Goal: Task Accomplishment & Management: Complete application form

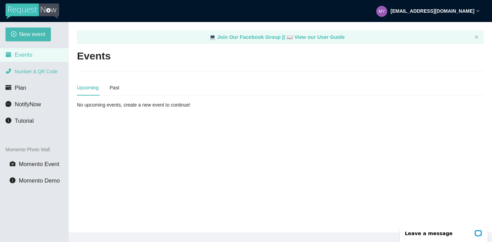
click at [42, 72] on span "Number & QR Code" at bounding box center [36, 71] width 43 height 5
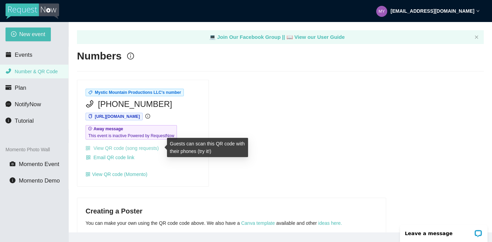
click at [131, 147] on link "View QR code (song requests)" at bounding box center [121, 147] width 73 height 5
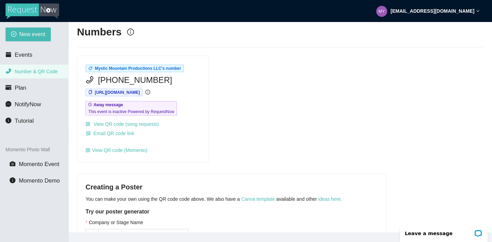
scroll to position [20, 0]
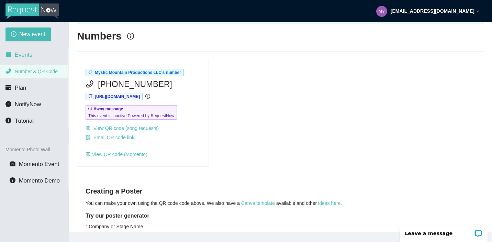
click at [14, 48] on li "Events" at bounding box center [34, 55] width 68 height 14
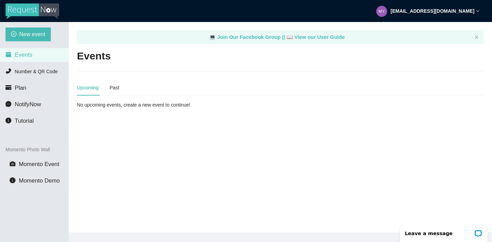
click at [33, 26] on div "New event Events Number & QR Code Plan NotifyNow Tutorial Momento Photo Wall Mo…" at bounding box center [34, 143] width 69 height 242
click at [30, 31] on span "New event" at bounding box center [32, 34] width 26 height 9
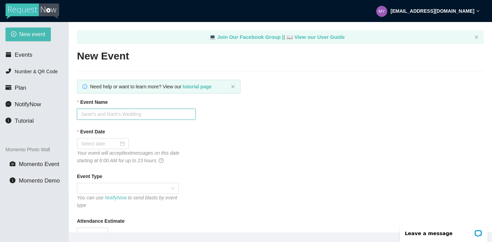
click at [119, 115] on input "Event Name" at bounding box center [136, 113] width 118 height 11
type input "HOCO 2025"
click at [116, 144] on div at bounding box center [103, 144] width 44 height 8
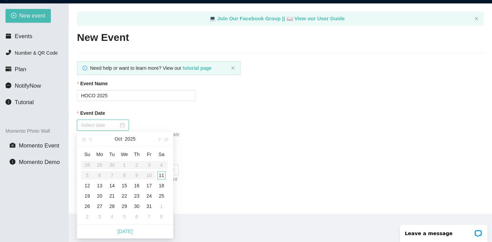
scroll to position [22, 0]
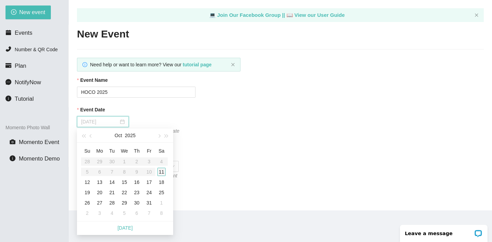
type input "10/11/2025"
click at [161, 172] on div "11" at bounding box center [161, 172] width 8 height 8
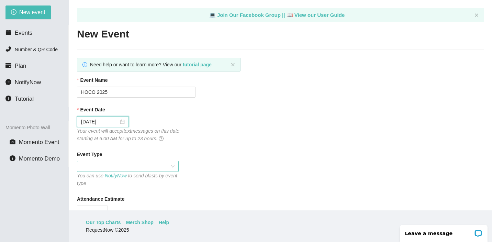
click at [157, 170] on span at bounding box center [127, 166] width 93 height 10
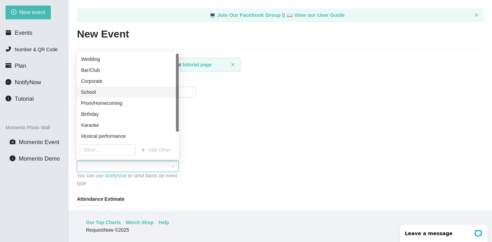
click at [103, 91] on div "School" at bounding box center [127, 92] width 93 height 8
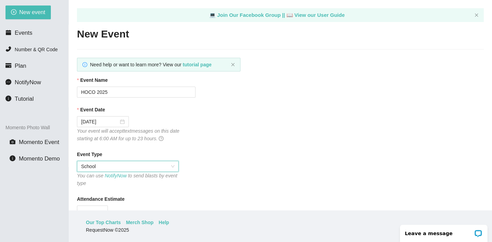
click at [117, 165] on span "School" at bounding box center [127, 166] width 93 height 10
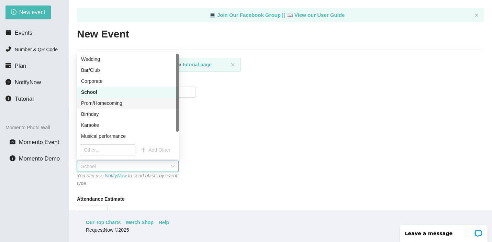
click at [109, 102] on div "Prom/Homecoming" at bounding box center [127, 103] width 93 height 8
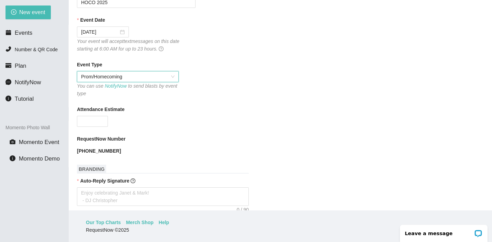
scroll to position [95, 0]
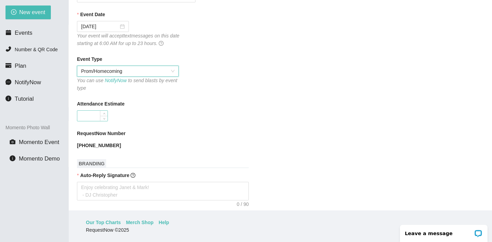
click at [89, 117] on input "Attendance Estimate" at bounding box center [92, 116] width 30 height 10
type input "500"
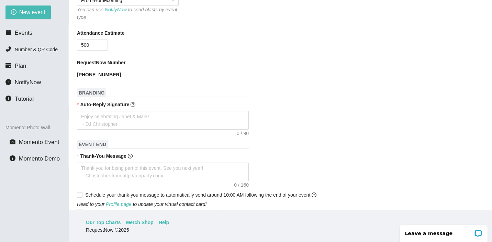
scroll to position [193, 0]
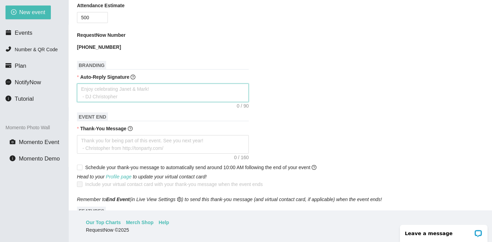
click at [143, 94] on textarea "Auto-Reply Signature" at bounding box center [163, 92] width 172 height 19
type textarea "R"
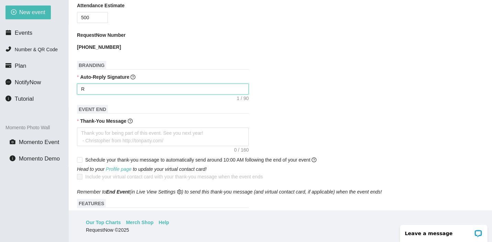
type textarea "Re"
type textarea "Rem"
type textarea "Re"
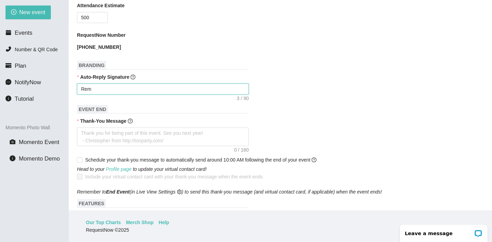
type textarea "Re"
type textarea "R"
type textarea "Enjoy celebrating Janet & Mark! - DJ Christopher"
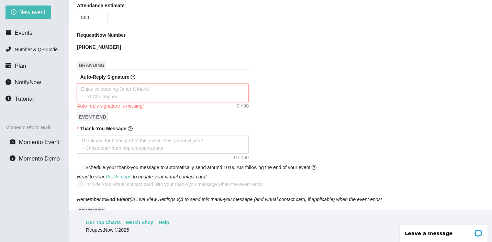
type textarea "A"
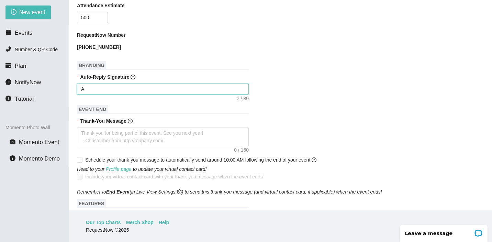
type textarea "A r"
type textarea "A re"
type textarea "A req"
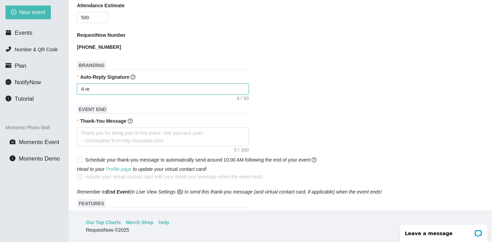
type textarea "A req"
type textarea "A requ"
type textarea "A reque"
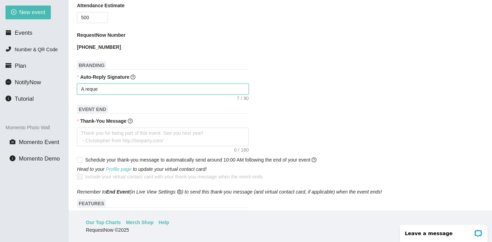
type textarea "A reques"
type textarea "A request"
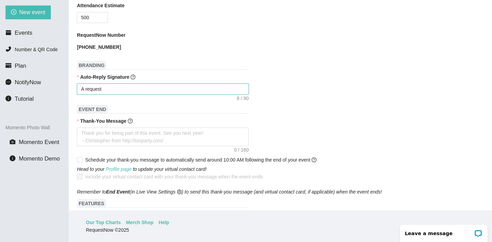
type textarea "A request"
type textarea "A request d"
type textarea "A request do"
type textarea "A request doe"
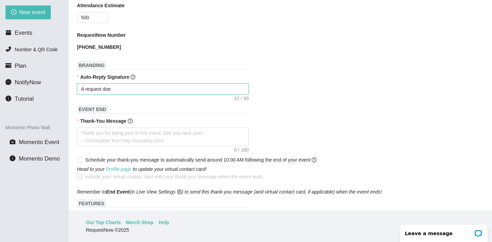
type textarea "A request does"
type textarea "A request does n"
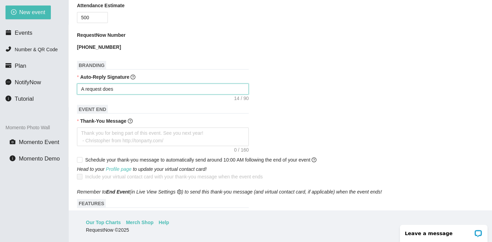
type textarea "A request does n"
type textarea "A request does no"
type textarea "A request does not"
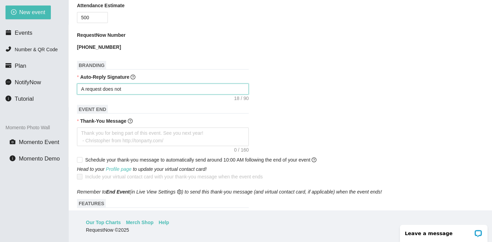
type textarea "A request does not"
type textarea "A request does not g"
type textarea "A request does not gu"
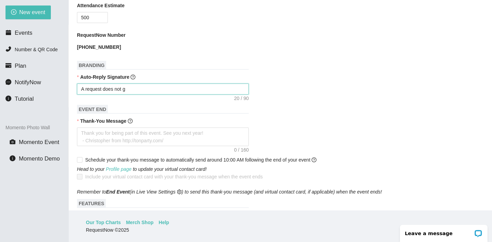
type textarea "A request does not gu"
type textarea "A request does not gur"
type textarea "A request does not gura"
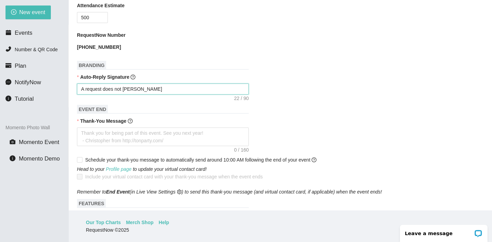
type textarea "A request does not guran"
type textarea "A request does not gurant"
type textarea "A request does not gurante"
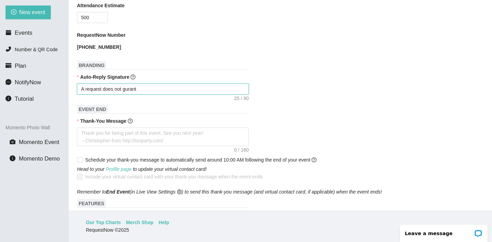
type textarea "A request does not gurante"
type textarea "A request does not gurantee"
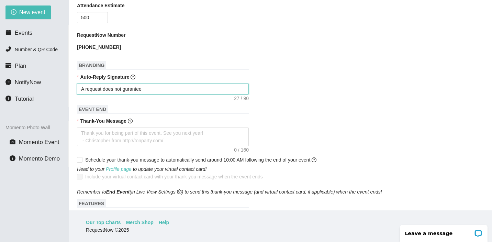
type textarea "A request does not gurante"
type textarea "A request does not gurant"
type textarea "A request does not guran"
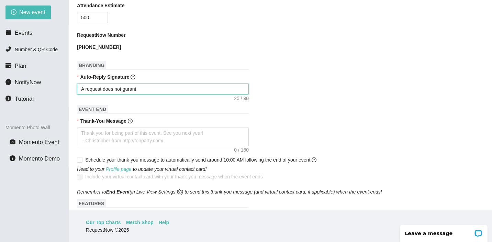
type textarea "A request does not guran"
type textarea "A request does not gura"
type textarea "A request does not gur"
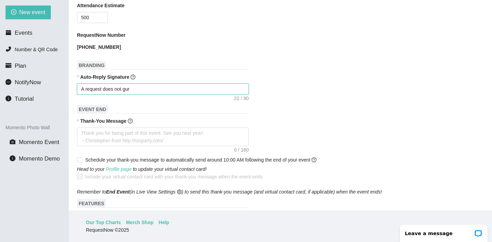
type textarea "A request does not gura"
type textarea "A request does not guran"
type textarea "A request does not gurant"
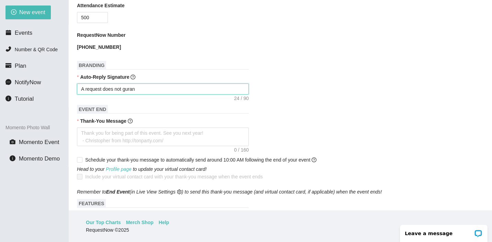
type textarea "A request does not gurant"
type textarea "A request does not gurante"
type textarea "A request does not gurantee"
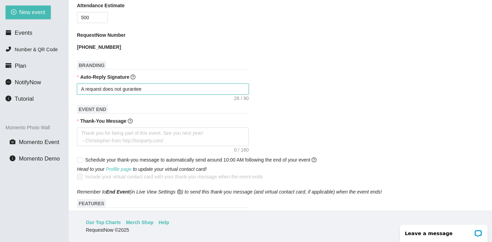
type textarea "A request does not gurantee"
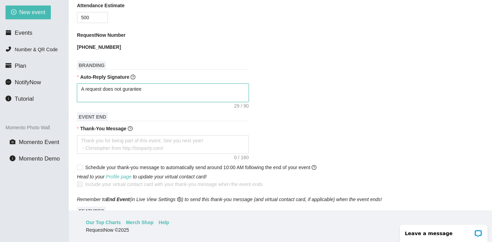
type textarea "A request does not gurantee"
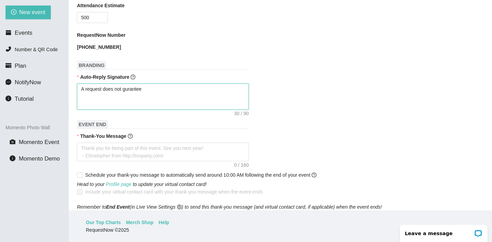
type textarea "A request does not gurantee"
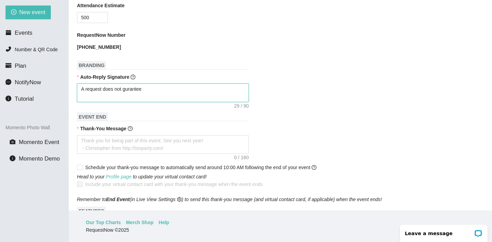
type textarea "A request does not gurantee"
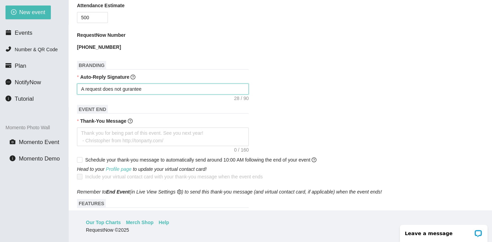
type textarea "A request does not gurantee"
type textarea "A request does not gurante"
type textarea "A request does not gurant"
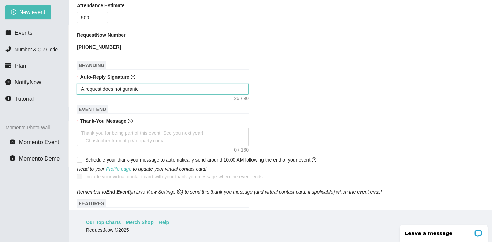
type textarea "A request does not gurant"
type textarea "A request does not guran"
type textarea "A request does not gura"
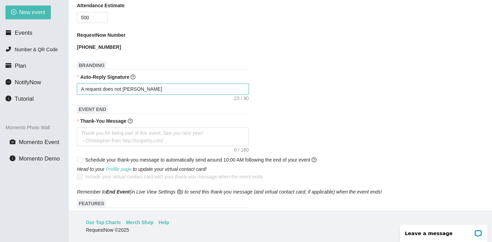
type textarea "A request does not gur"
type textarea "A request does not gu"
type textarea "A request does not g"
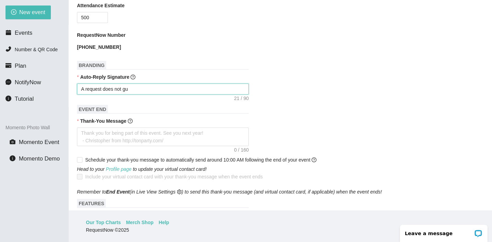
type textarea "A request does not g"
type textarea "A request does not"
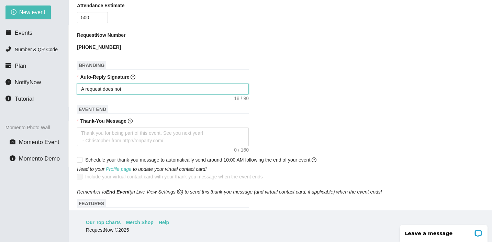
type textarea "A request does no"
type textarea "A request does n"
type textarea "A request does nn"
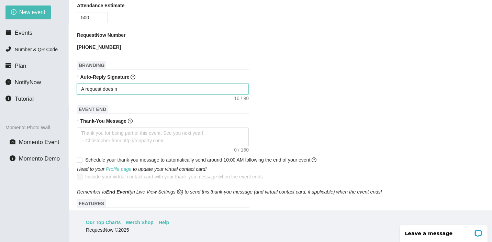
type textarea "A request does nn"
type textarea "A request does n"
type textarea "A request does no"
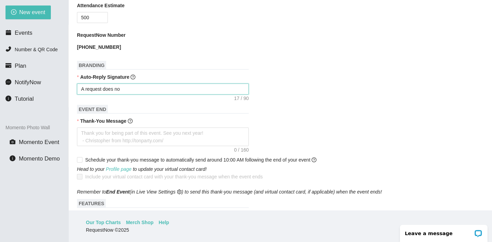
type textarea "A request does not"
type textarea "A request does not m"
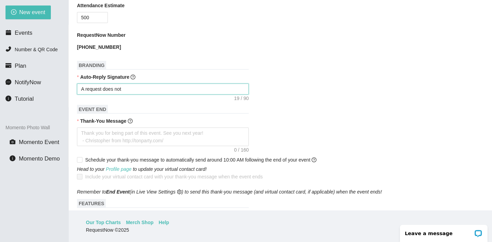
type textarea "A request does not m"
type textarea "A request does not me"
type textarea "A request does not mea"
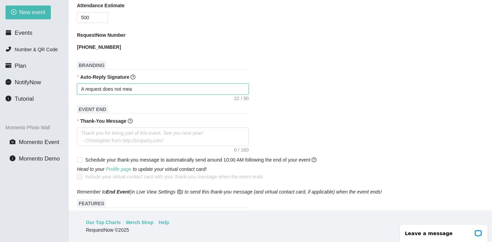
type textarea "A request does not mean"
type textarea "A request does not mean y"
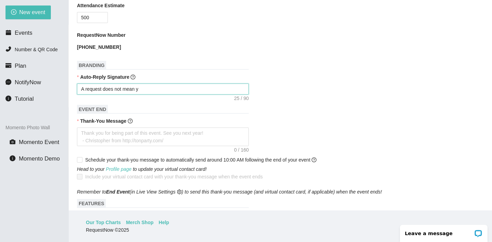
type textarea "A request does not mean yo"
type textarea "A request does not mean you"
type textarea "A request does not mean your"
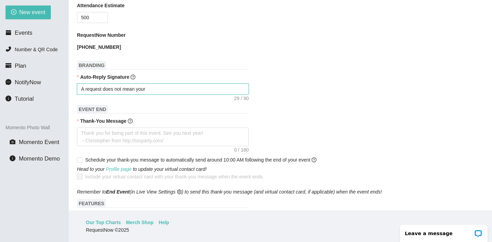
type textarea "A request does not mean your s"
type textarea "A request does not mean your so"
type textarea "A request does not mean your son"
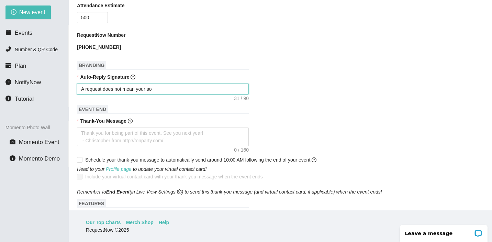
type textarea "A request does not mean your son"
type textarea "A request does not mean your song"
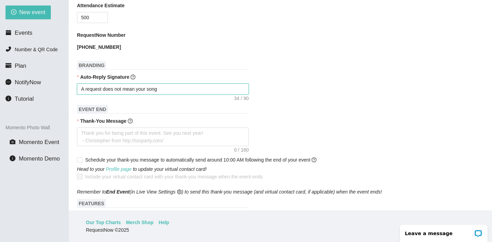
type textarea "A request does not mean your song w"
type textarea "A request does not mean your song wi"
type textarea "A request does not mean your song wil"
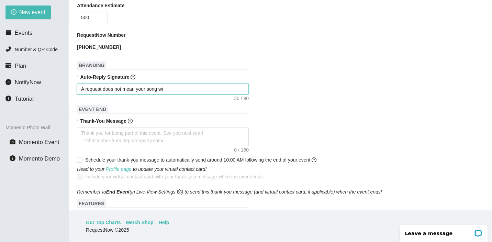
type textarea "A request does not mean your song wil"
type textarea "A request does not mean your song will"
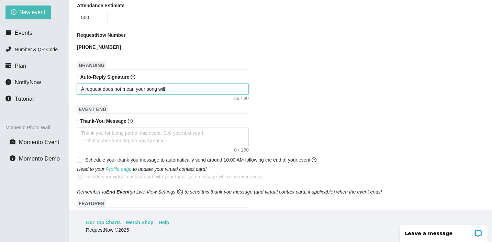
type textarea "A request does not mean your song will p"
type textarea "A request does not mean your song will pl"
type textarea "A request does not mean your song will pla"
type textarea "A request does not mean your song will play"
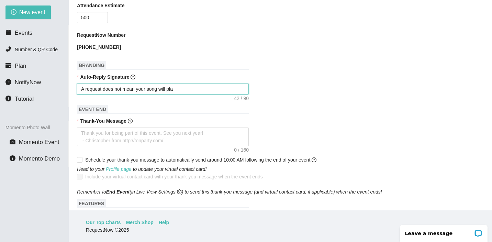
type textarea "A request does not mean your song will play"
type textarea "A request does not mean your song will play!"
type textarea "A request does not mean your song will play"
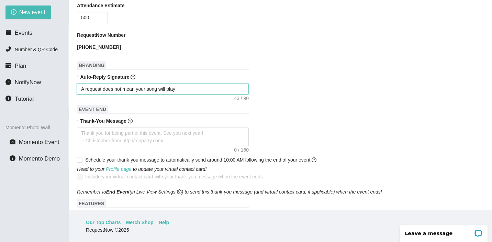
type textarea "A request does not mean your song will play,"
type textarea "A request does not mean your song will play, w"
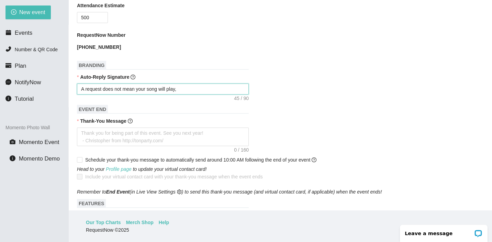
type textarea "A request does not mean your song will play, w"
type textarea "A request does not mean your song will play, we"
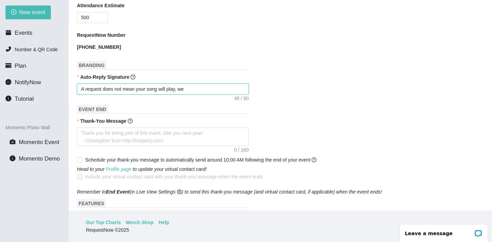
type textarea "A request does not mean your song will play, we w"
type textarea "A request does not mean your song will play, we wi"
type textarea "A request does not mean your song will play, we wil"
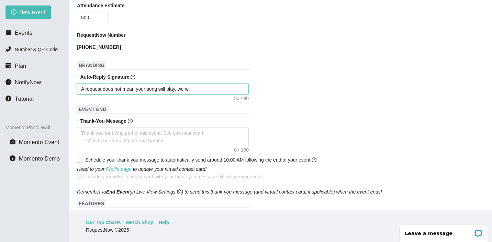
type textarea "A request does not mean your song will play, we wil"
type textarea "A request does not mean your song will play, we will"
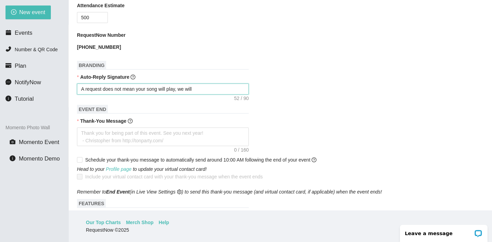
type textarea "A request does not mean your song will play, we will d"
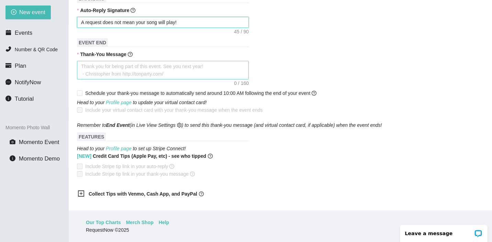
scroll to position [258, 0]
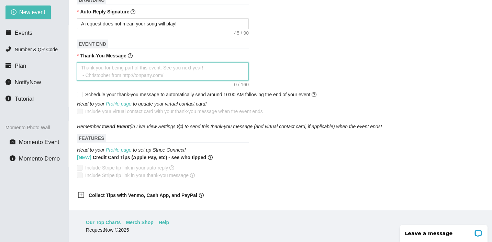
click at [140, 68] on textarea "Thank-You Message" at bounding box center [163, 71] width 172 height 19
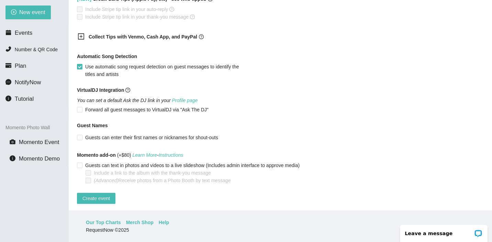
scroll to position [416, 0]
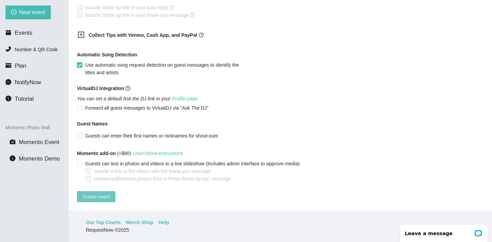
click at [106, 193] on span "Create event" at bounding box center [95, 197] width 27 height 8
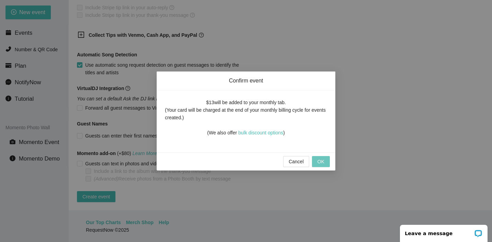
click at [320, 163] on span "OK" at bounding box center [320, 162] width 7 height 8
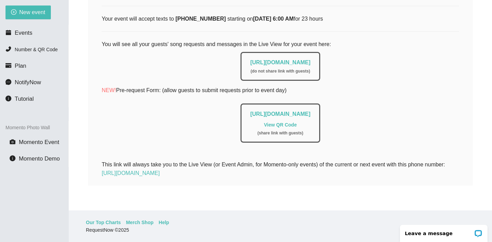
scroll to position [143, 0]
click at [288, 122] on link "View QR Code" at bounding box center [280, 124] width 33 height 5
click at [266, 59] on link "https://app.requestnow.io/live/eypogqr" at bounding box center [280, 62] width 60 height 6
